Goal: Use online tool/utility: Utilize a website feature to perform a specific function

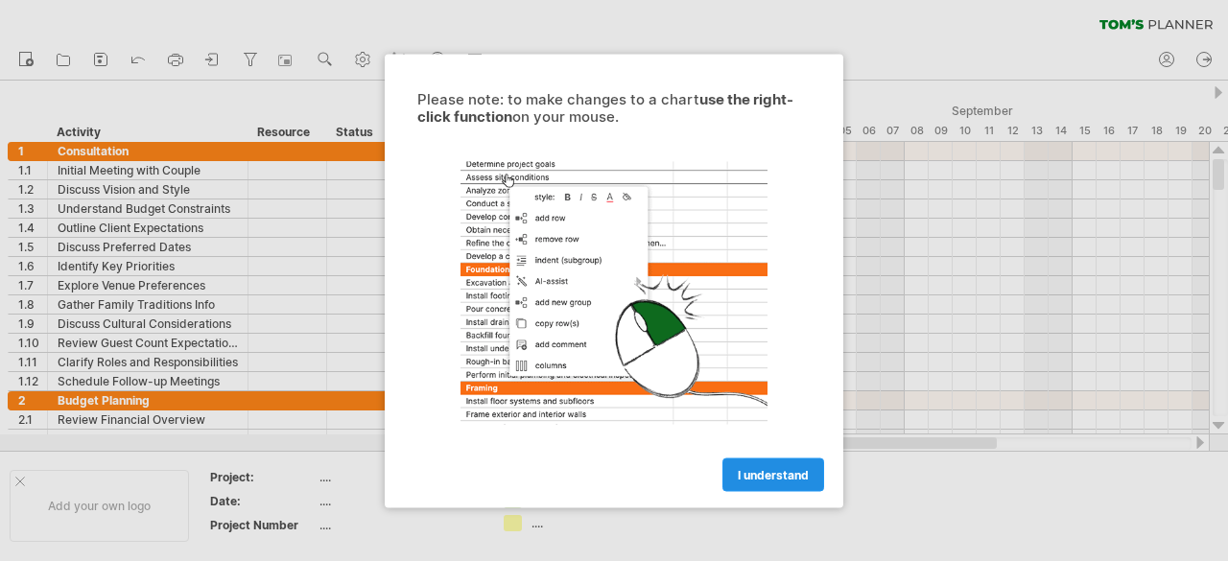
click at [767, 469] on span "I understand" at bounding box center [773, 474] width 71 height 14
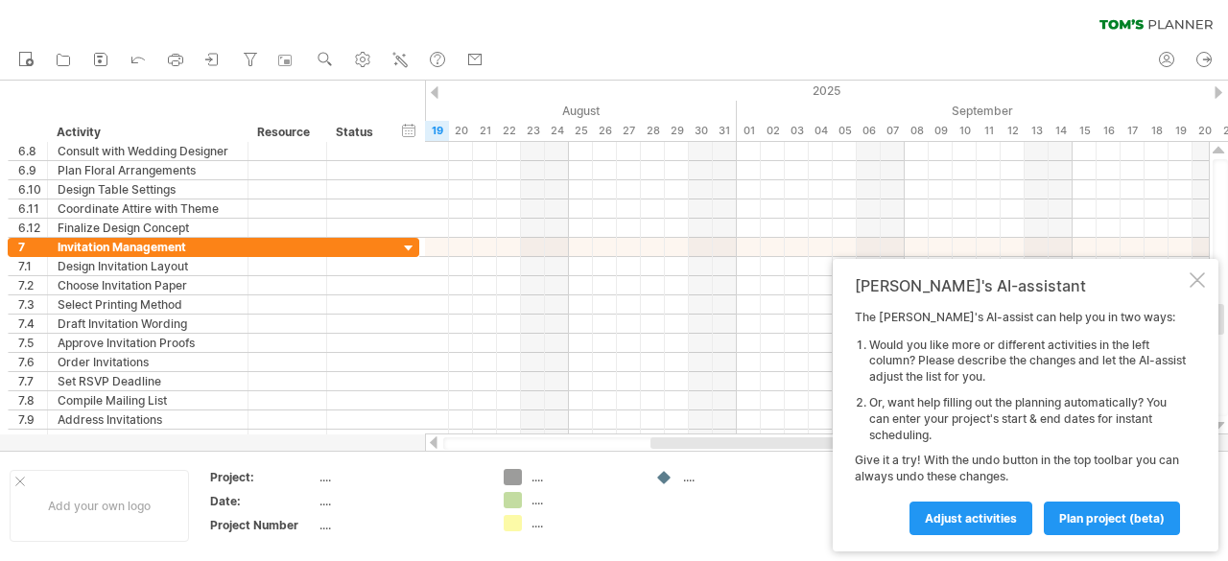
click at [1072, 456] on div "The [PERSON_NAME]'s AI-assist can help you in two ways: Would you like more or …" at bounding box center [1020, 422] width 331 height 224
click at [995, 477] on div "The [PERSON_NAME]'s AI-assist can help you in two ways: Would you like more or …" at bounding box center [1020, 422] width 331 height 224
click at [1008, 516] on span "Adjust activities" at bounding box center [971, 518] width 92 height 14
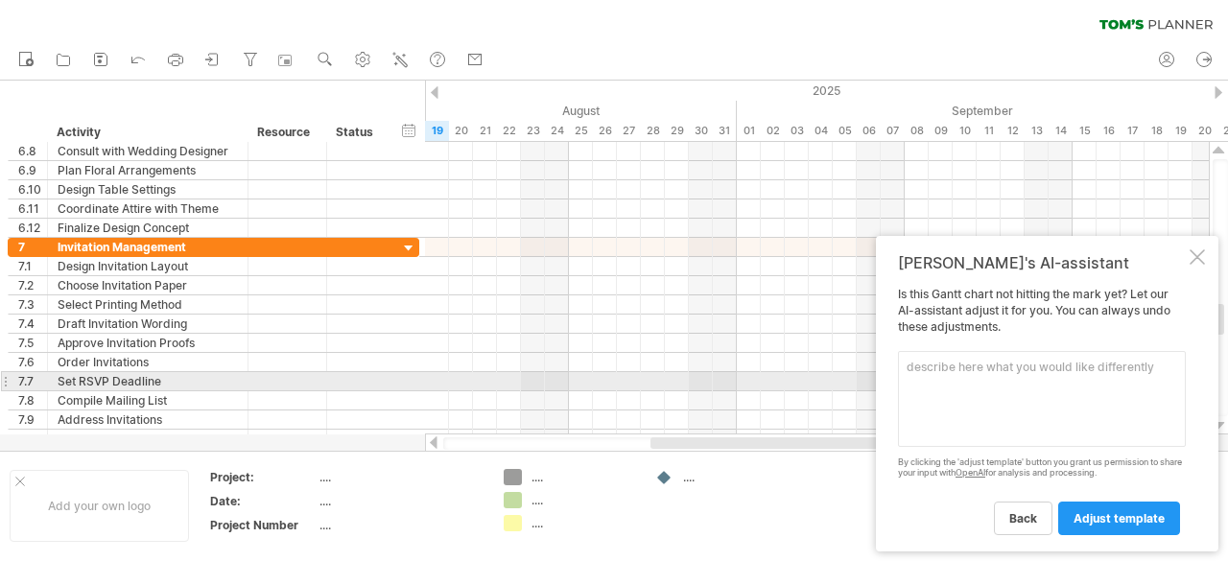
click at [1042, 384] on textarea at bounding box center [1042, 399] width 288 height 96
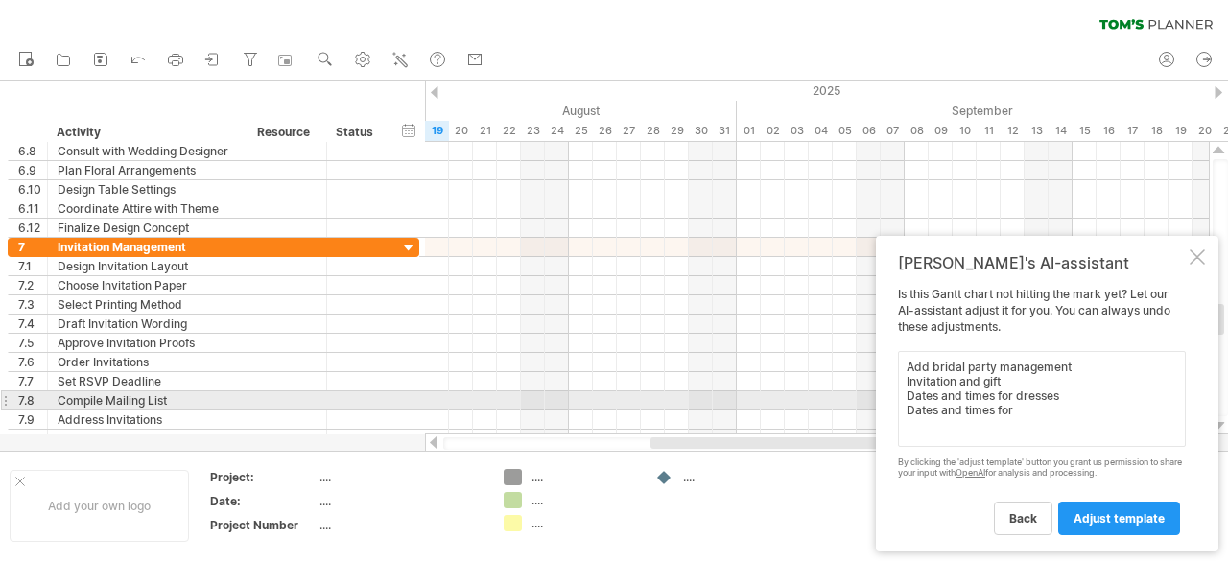
click at [1099, 407] on textarea "Add bridal party management Invitation and gift Dates and times for dresses Dat…" at bounding box center [1042, 399] width 288 height 96
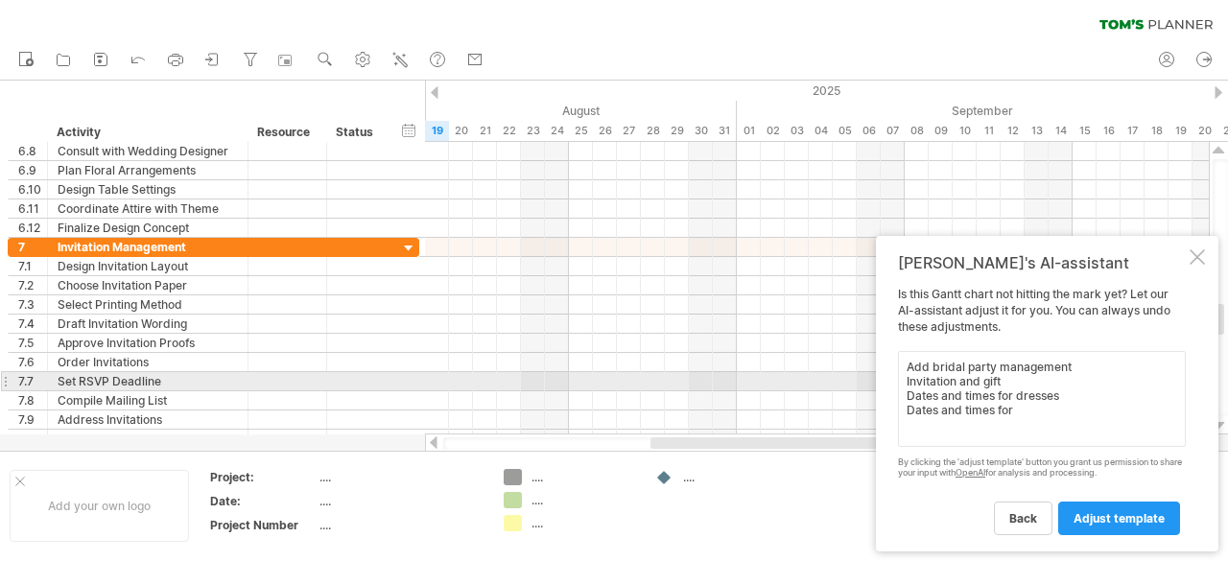
click at [1074, 388] on textarea "Add bridal party management Invitation and gift Dates and times for dresses Dat…" at bounding box center [1042, 399] width 288 height 96
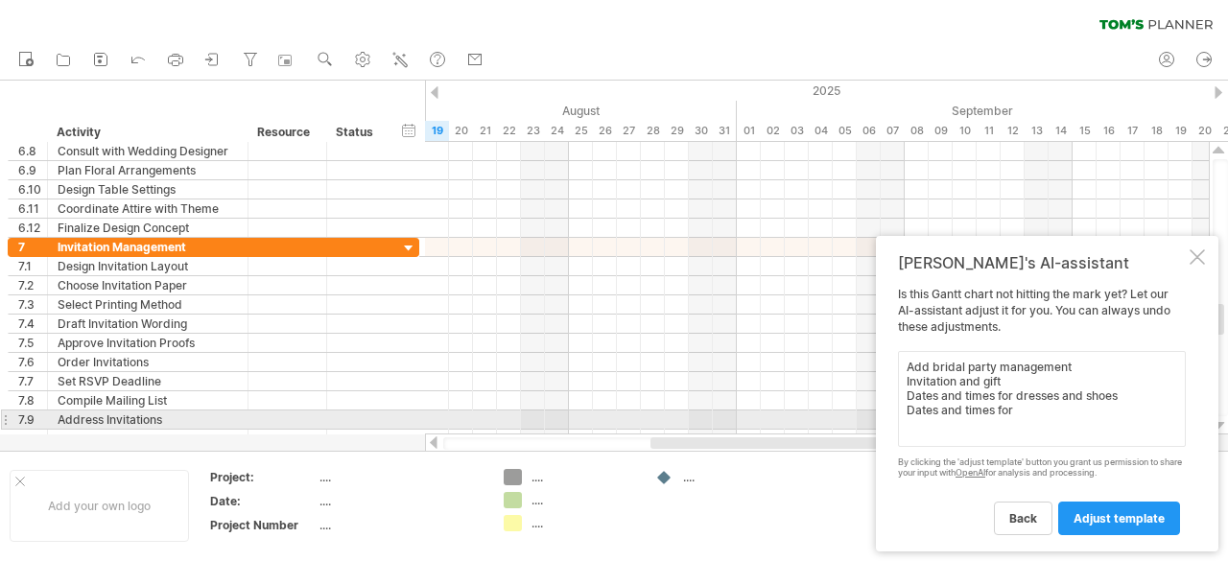
click at [1039, 415] on textarea "Add bridal party management Invitation and gift Dates and times for dresses and…" at bounding box center [1042, 399] width 288 height 96
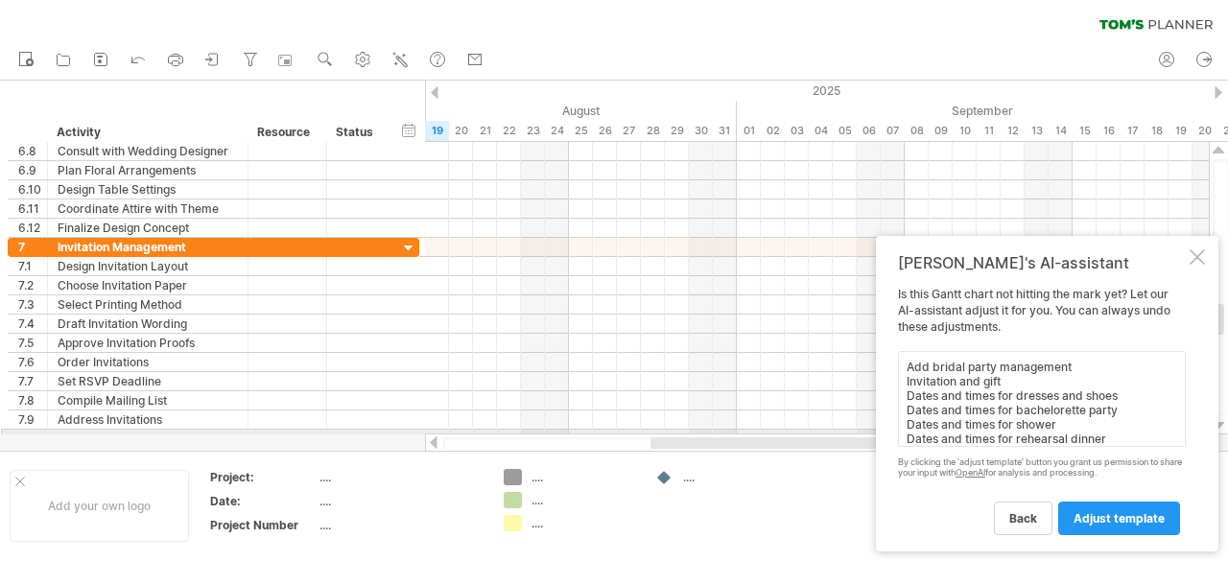
scroll to position [7, 0]
click at [1016, 440] on textarea "Add bridal party management Invitation and gift Dates and times for dresses and…" at bounding box center [1042, 399] width 288 height 96
click at [1096, 438] on textarea "Add bridal party management Invitation and gift Dates and times for dresses and…" at bounding box center [1042, 399] width 288 height 96
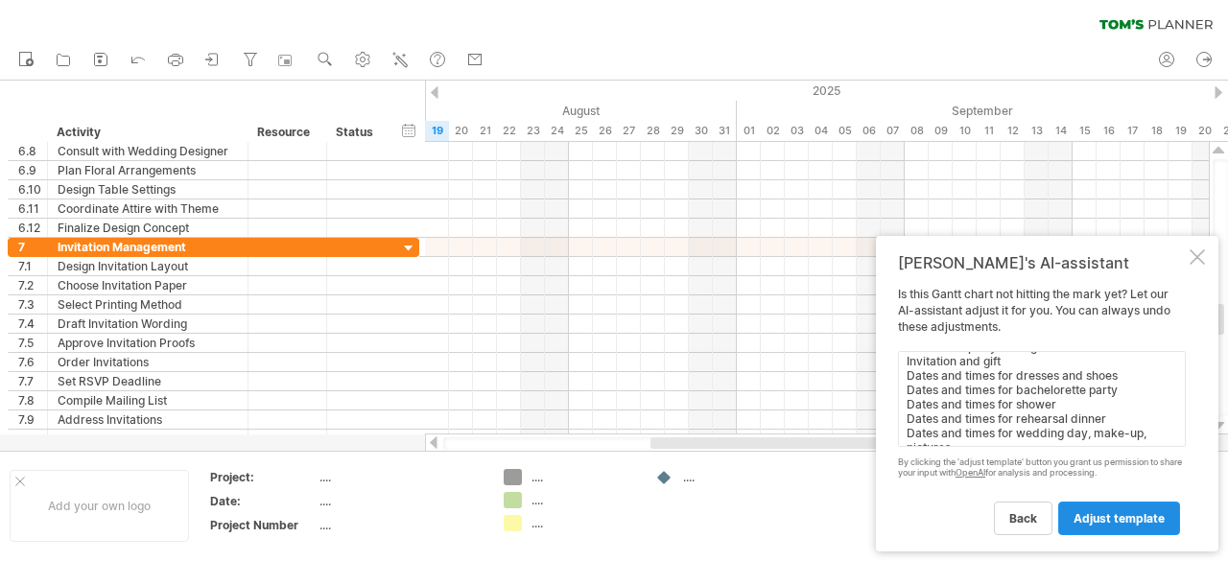
type textarea "Add bridal party management Invitation and gift Dates and times for dresses and…"
click at [1124, 517] on span "adjust template" at bounding box center [1118, 518] width 91 height 14
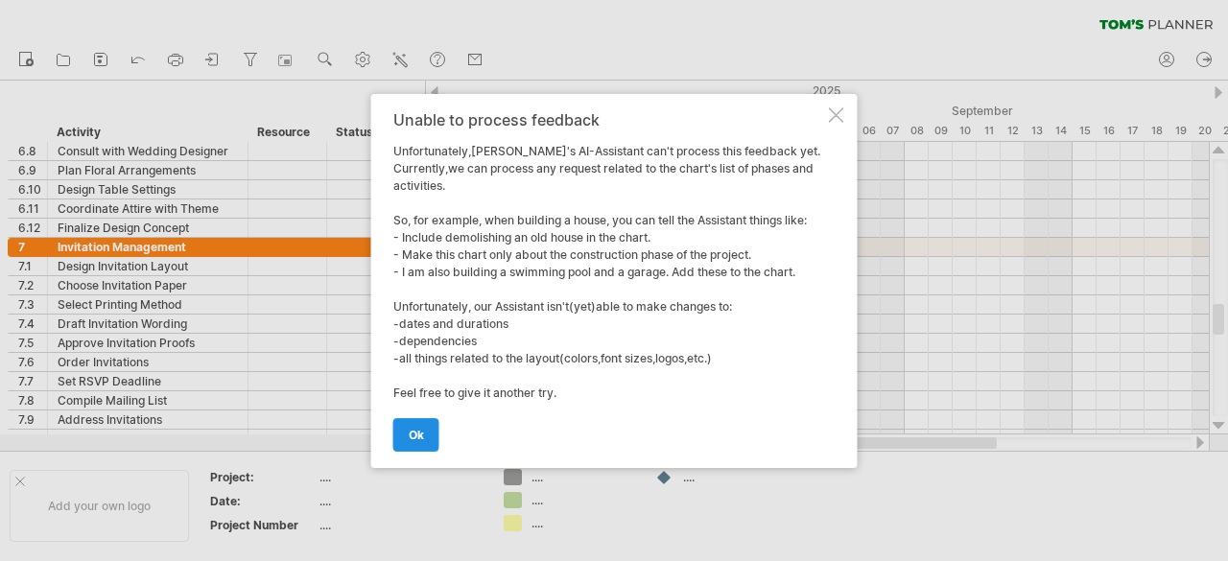
click at [410, 429] on span "ok" at bounding box center [416, 435] width 15 height 14
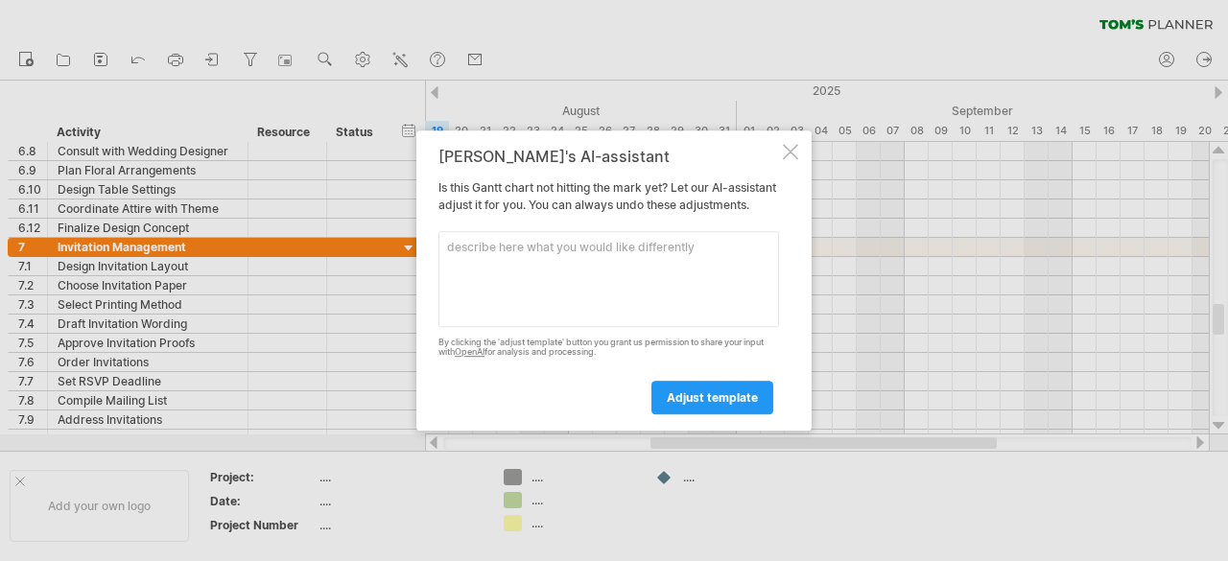
click at [568, 263] on textarea at bounding box center [608, 279] width 340 height 96
type textarea "Add tasks for the wedding party"
click at [751, 405] on span "adjust template" at bounding box center [712, 397] width 91 height 14
